Goal: Find specific page/section: Find specific page/section

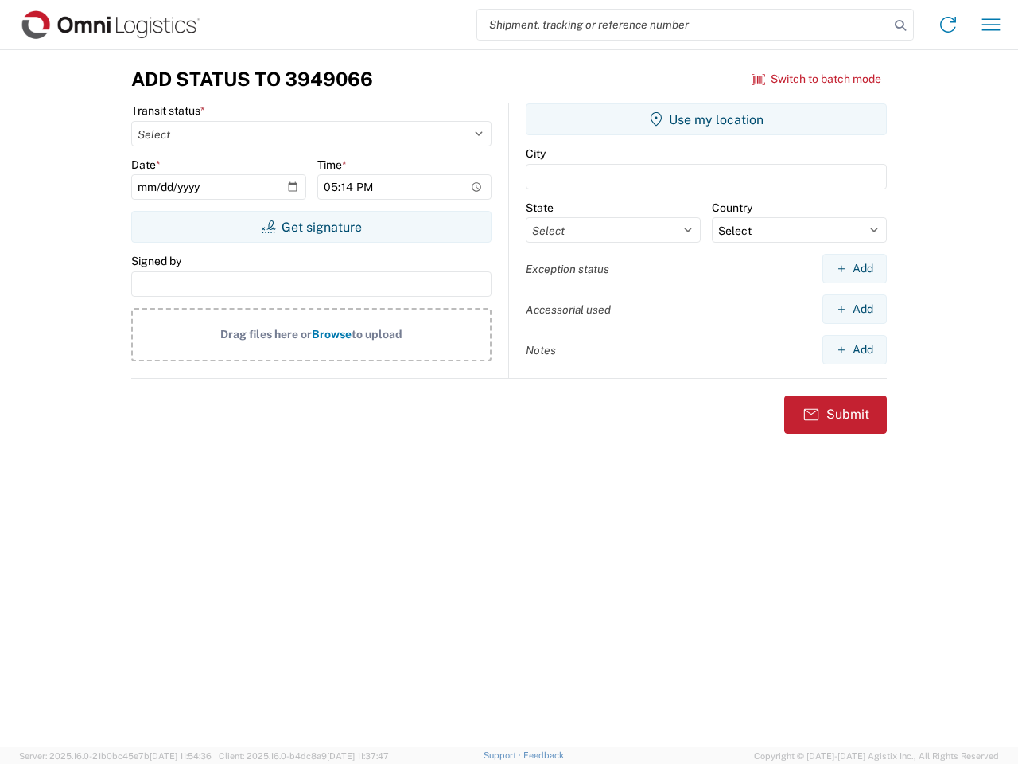
click at [683, 25] on input "search" at bounding box center [683, 25] width 412 height 30
click at [901, 25] on icon at bounding box center [901, 25] width 22 height 22
click at [948, 25] on icon at bounding box center [948, 24] width 25 height 25
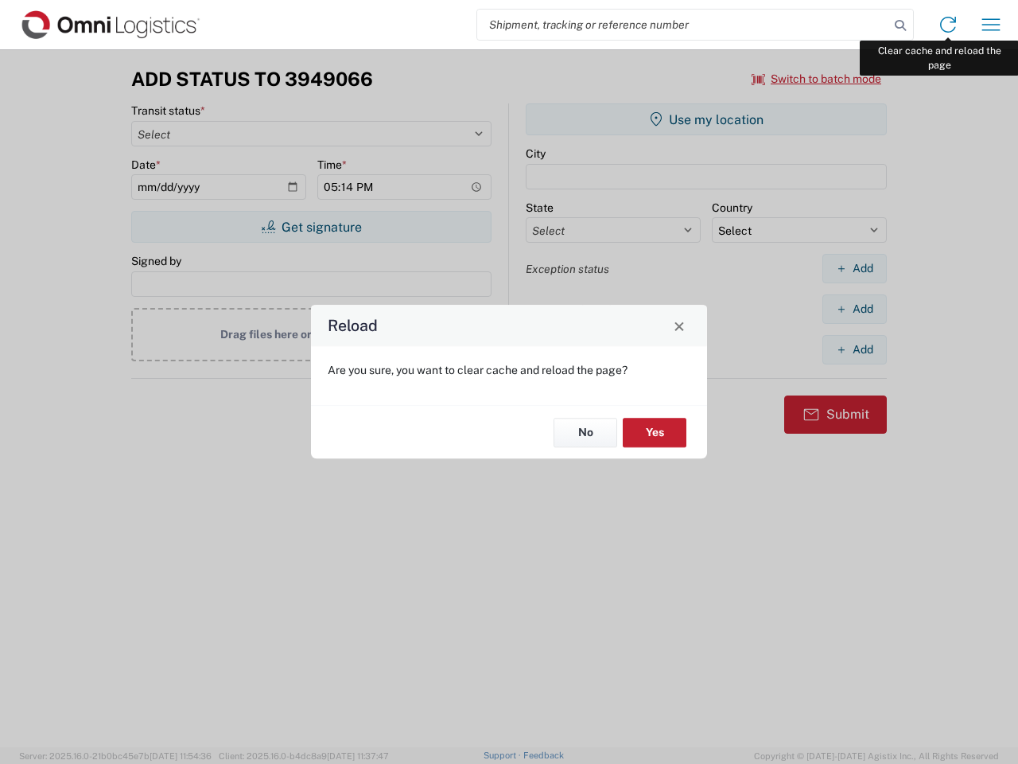
click at [991, 25] on div "Reload Are you sure, you want to clear cache and reload the page? No Yes" at bounding box center [509, 382] width 1018 height 764
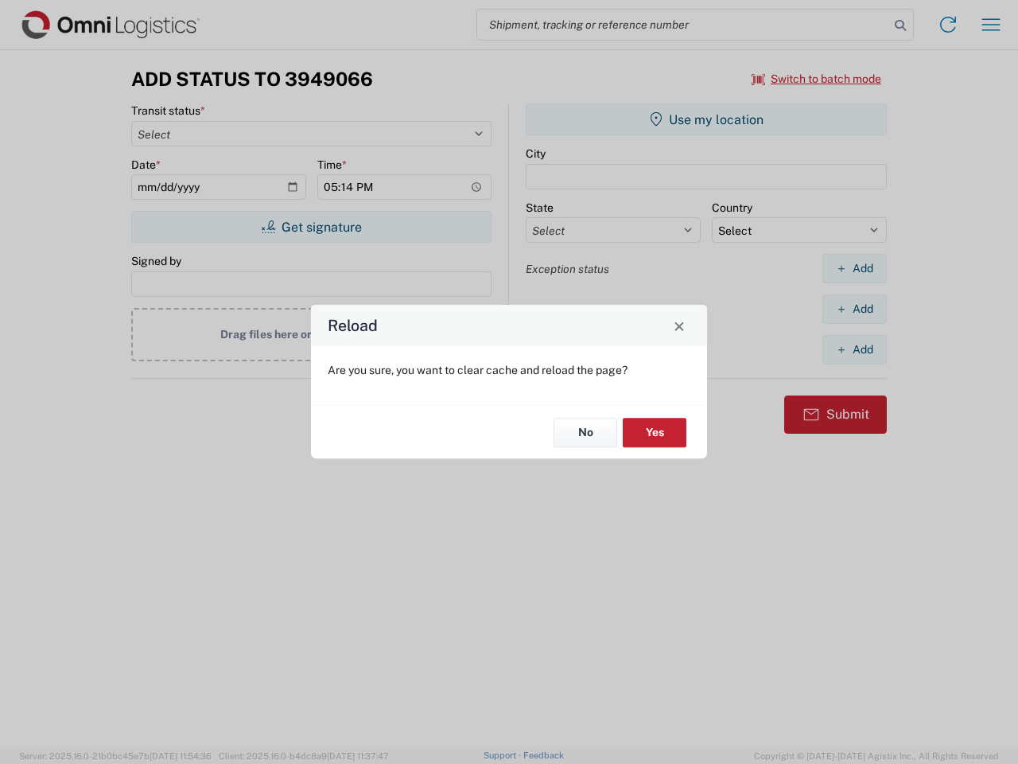
click at [817, 79] on div "Reload Are you sure, you want to clear cache and reload the page? No Yes" at bounding box center [509, 382] width 1018 height 764
click at [311, 227] on div "Reload Are you sure, you want to clear cache and reload the page? No Yes" at bounding box center [509, 382] width 1018 height 764
click at [707, 119] on div "Reload Are you sure, you want to clear cache and reload the page? No Yes" at bounding box center [509, 382] width 1018 height 764
click at [855, 268] on div "Reload Are you sure, you want to clear cache and reload the page? No Yes" at bounding box center [509, 382] width 1018 height 764
click at [855, 309] on div "Reload Are you sure, you want to clear cache and reload the page? No Yes" at bounding box center [509, 382] width 1018 height 764
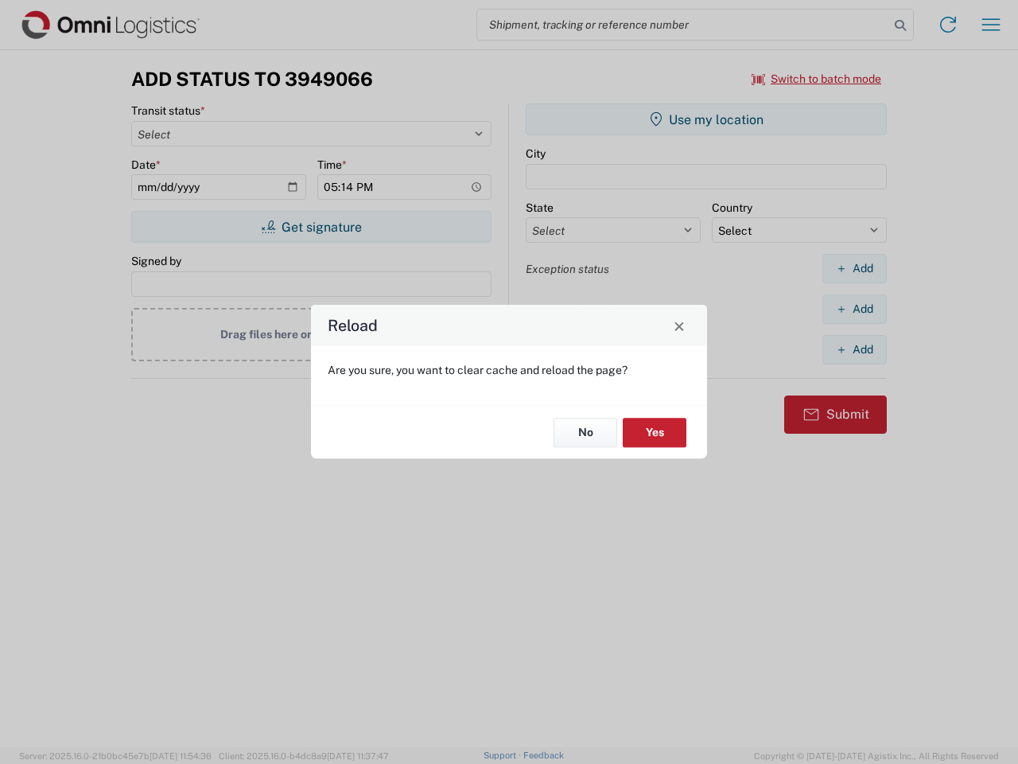
click at [855, 349] on div "Reload Are you sure, you want to clear cache and reload the page? No Yes" at bounding box center [509, 382] width 1018 height 764
